Goal: Communication & Community: Answer question/provide support

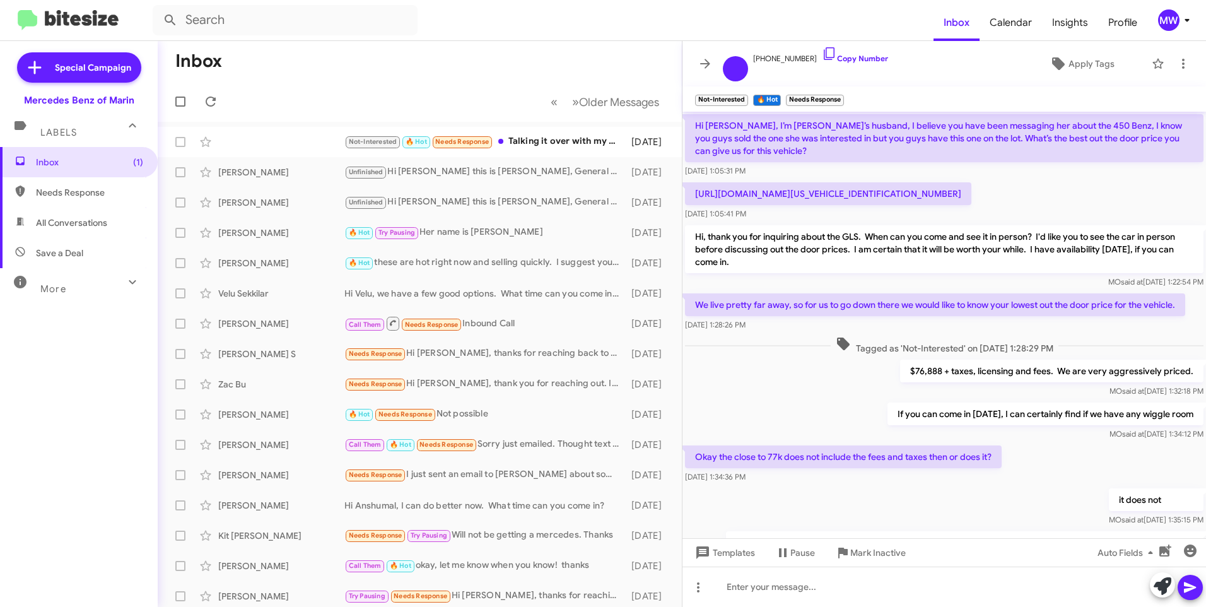
scroll to position [492, 0]
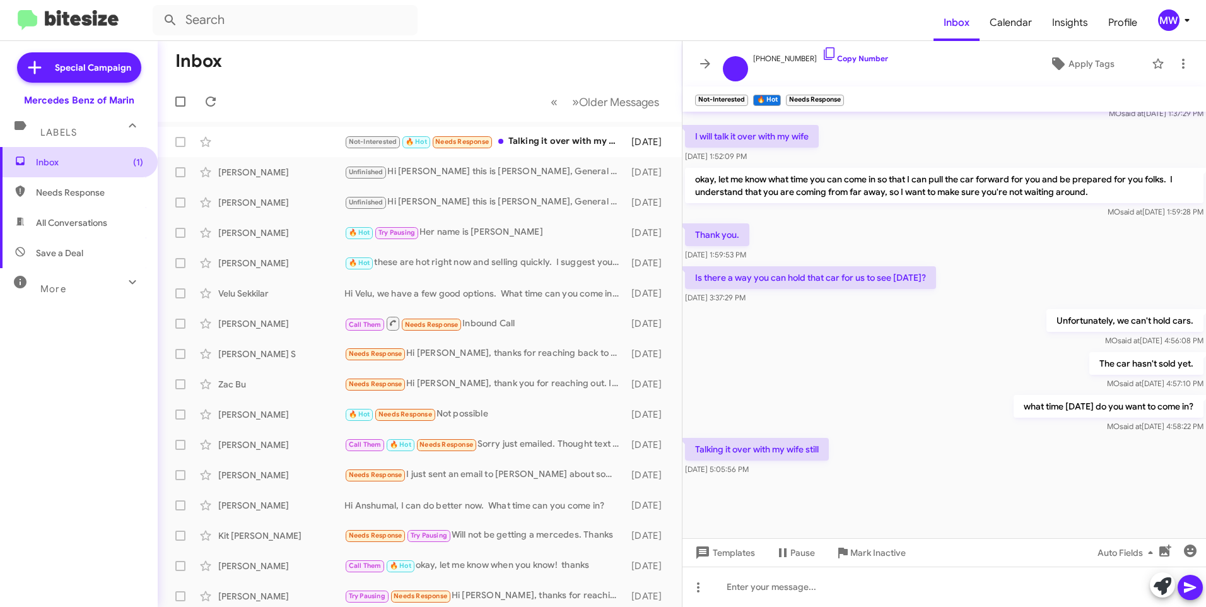
click at [55, 161] on span "Inbox (1)" at bounding box center [89, 162] width 107 height 13
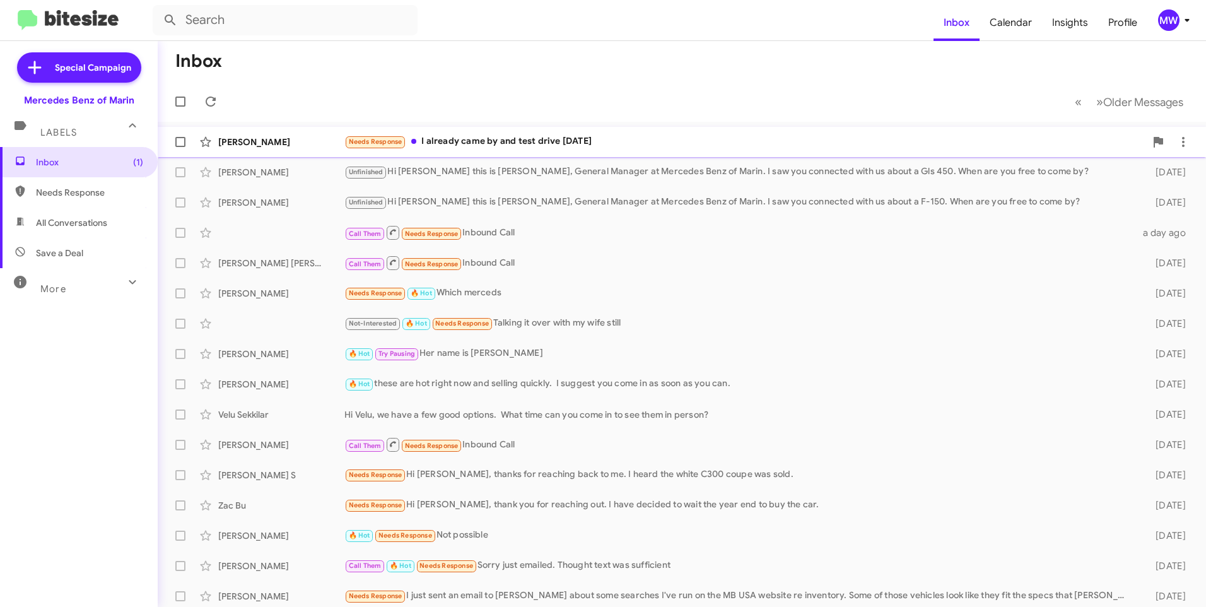
click at [535, 145] on div "Needs Response I already came by and test drive [DATE]" at bounding box center [744, 141] width 801 height 15
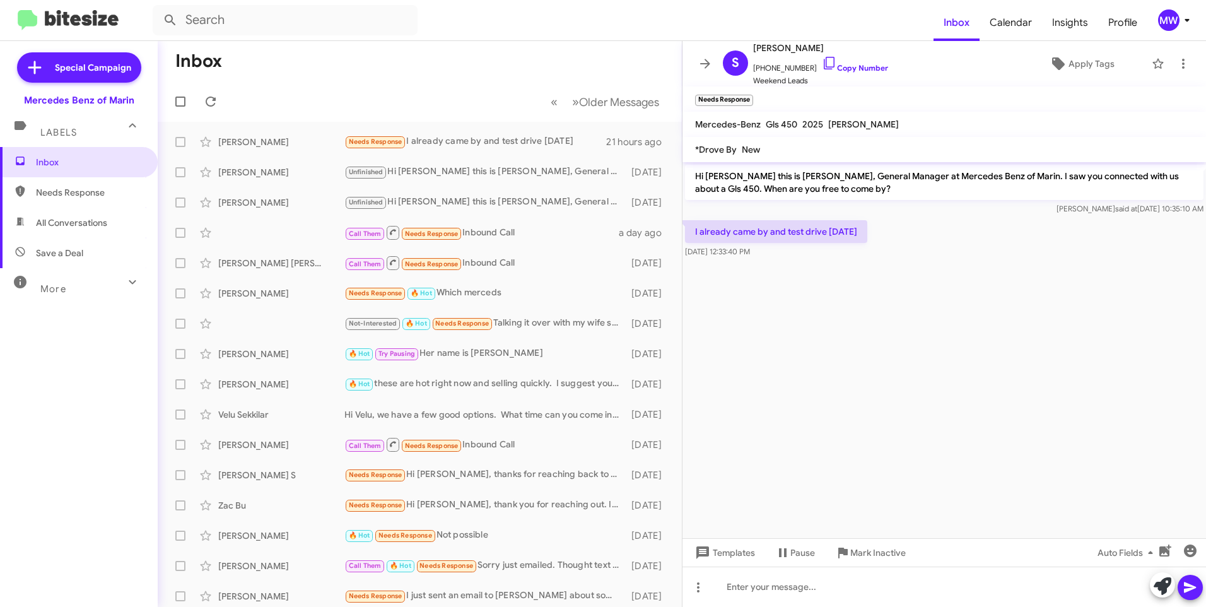
drag, startPoint x: 752, startPoint y: 230, endPoint x: 899, endPoint y: 238, distance: 146.5
click at [899, 238] on div "I already came by and test drive [DATE] [DATE] 12:33:40 PM" at bounding box center [943, 239] width 523 height 43
drag, startPoint x: 899, startPoint y: 238, endPoint x: 894, endPoint y: 297, distance: 59.4
click at [894, 297] on cdk-virtual-scroll-viewport "Hi [PERSON_NAME] this is [PERSON_NAME], General Manager at Mercedes Benz of Mar…" at bounding box center [943, 350] width 523 height 376
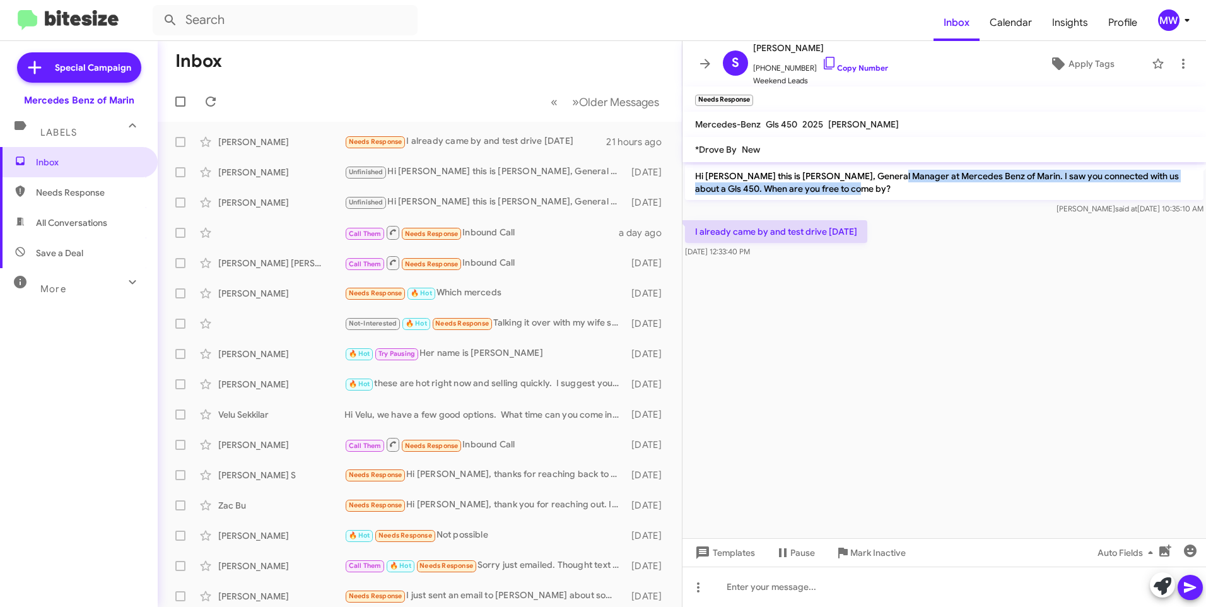
drag, startPoint x: 887, startPoint y: 175, endPoint x: 850, endPoint y: 182, distance: 37.8
click at [850, 182] on p "Hi [PERSON_NAME] this is [PERSON_NAME], General Manager at Mercedes Benz of Mar…" at bounding box center [944, 182] width 518 height 35
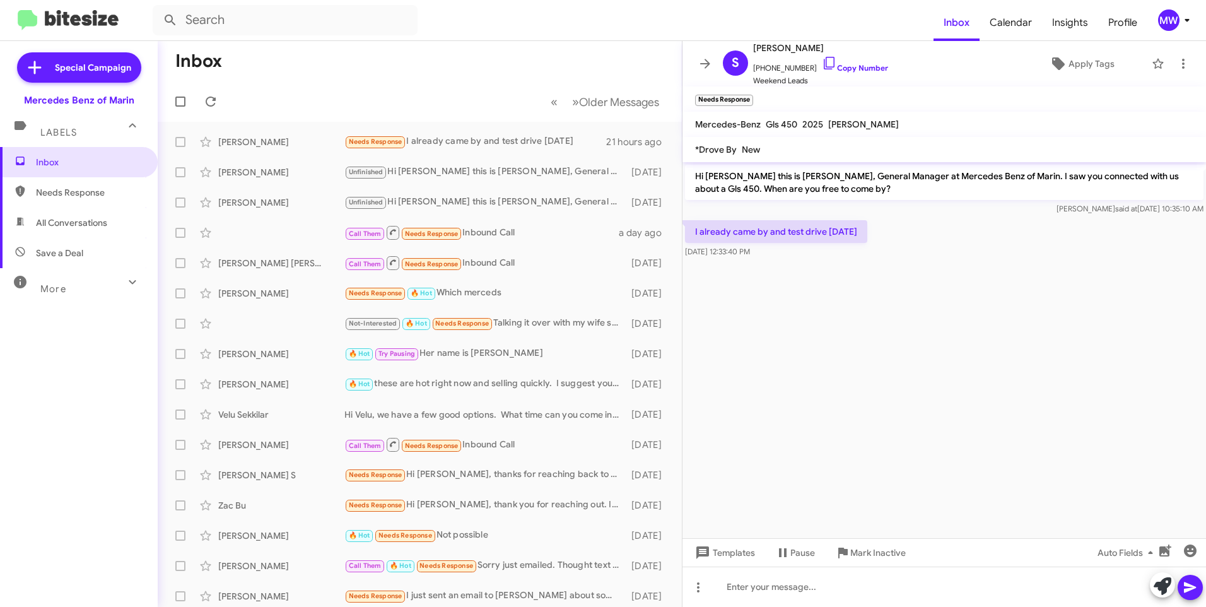
drag, startPoint x: 850, startPoint y: 182, endPoint x: 894, endPoint y: 302, distance: 127.7
click at [894, 302] on cdk-virtual-scroll-viewport "Hi [PERSON_NAME] this is [PERSON_NAME], General Manager at Mercedes Benz of Mar…" at bounding box center [943, 350] width 523 height 376
